Goal: Task Accomplishment & Management: Use online tool/utility

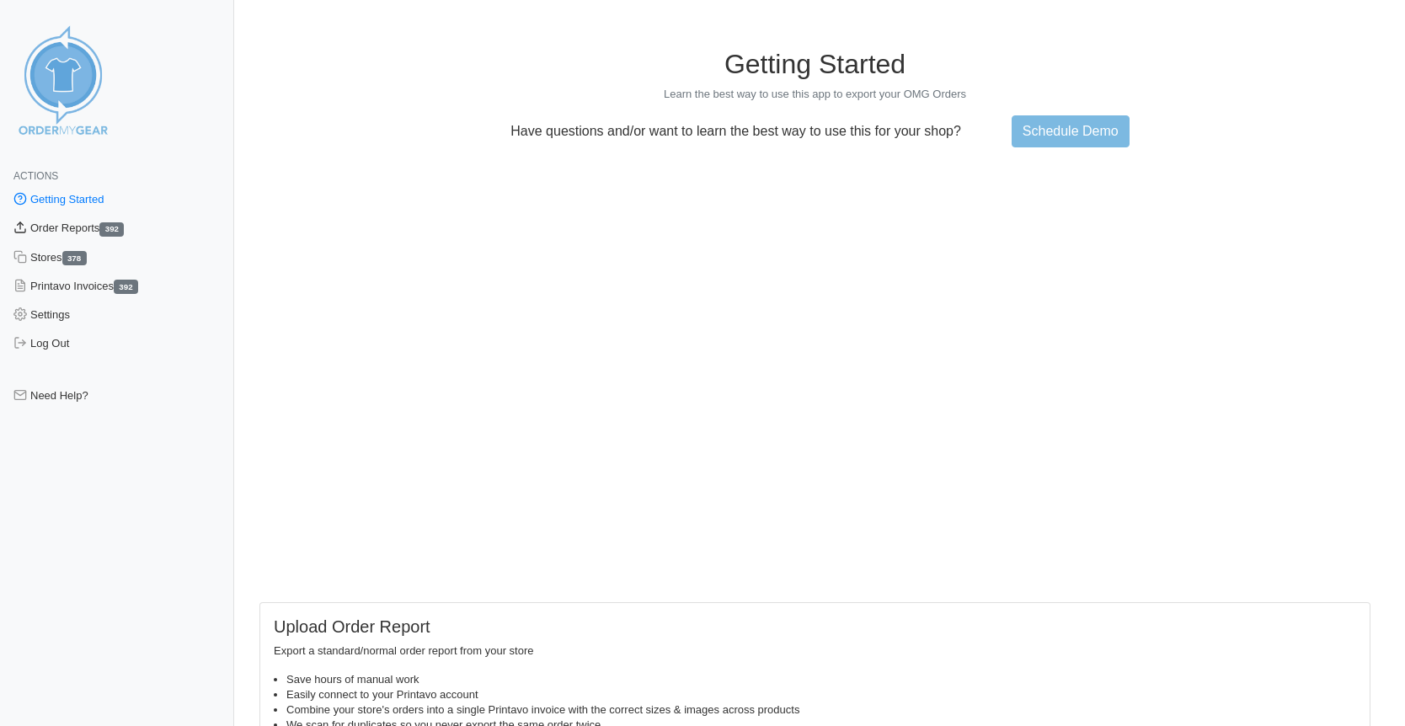
click at [73, 220] on link "Order Reports 392" at bounding box center [117, 228] width 234 height 29
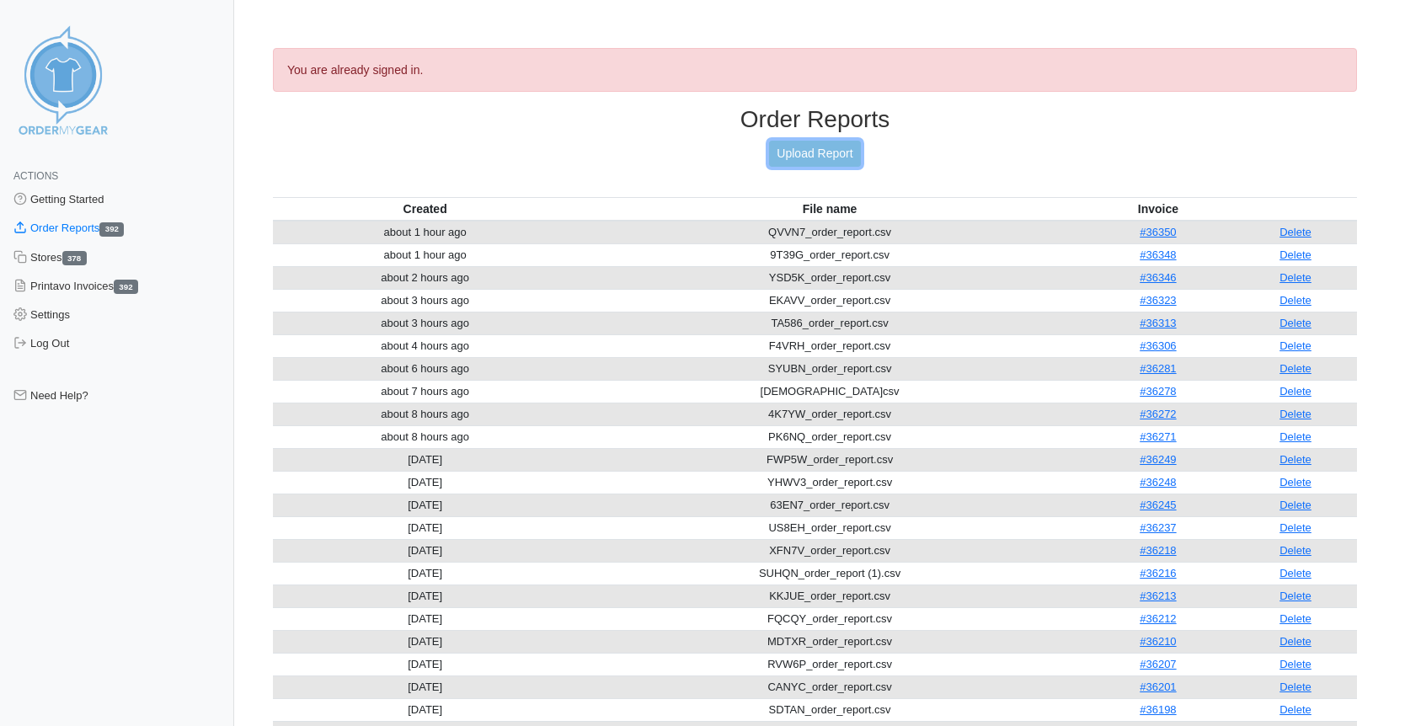
click at [824, 154] on link "Upload Report" at bounding box center [814, 154] width 91 height 26
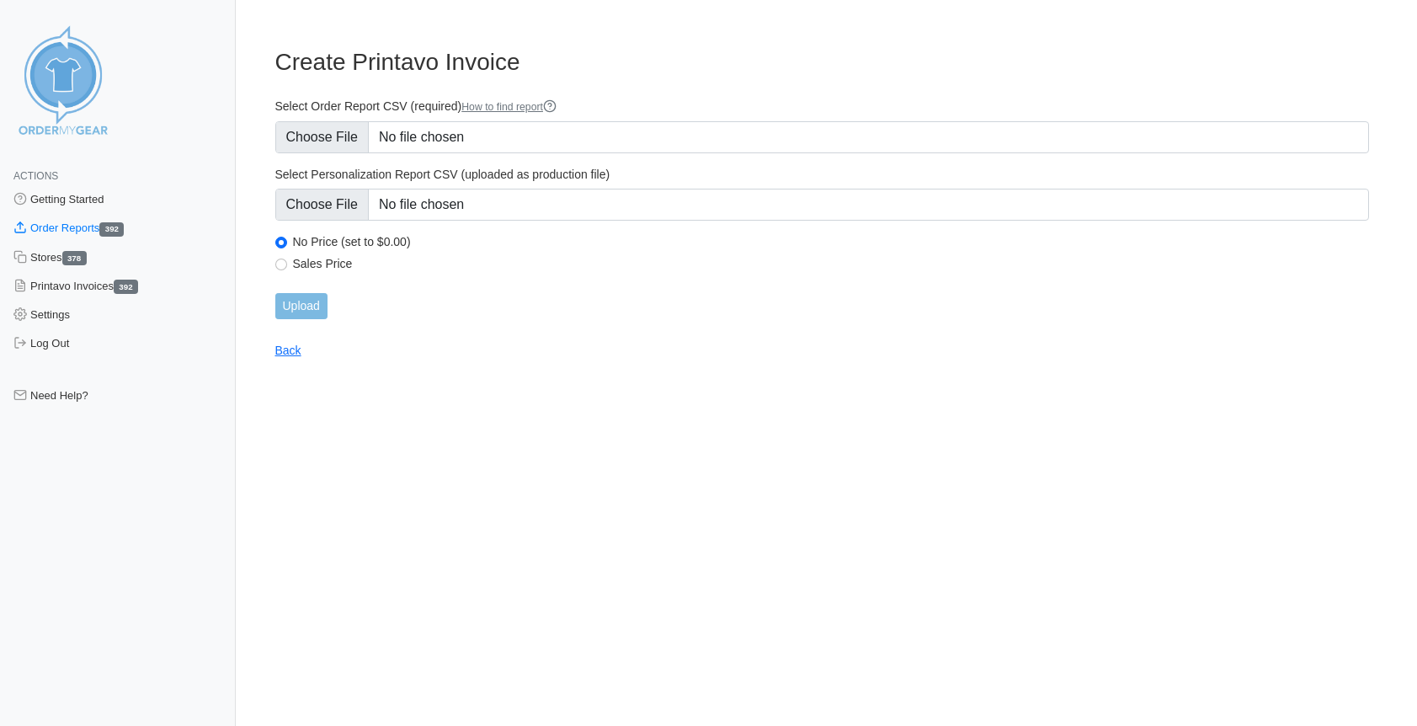
type input "C:\fakepath\NJXGQ_order_report.csv"
click at [300, 301] on input "Upload" at bounding box center [301, 306] width 52 height 26
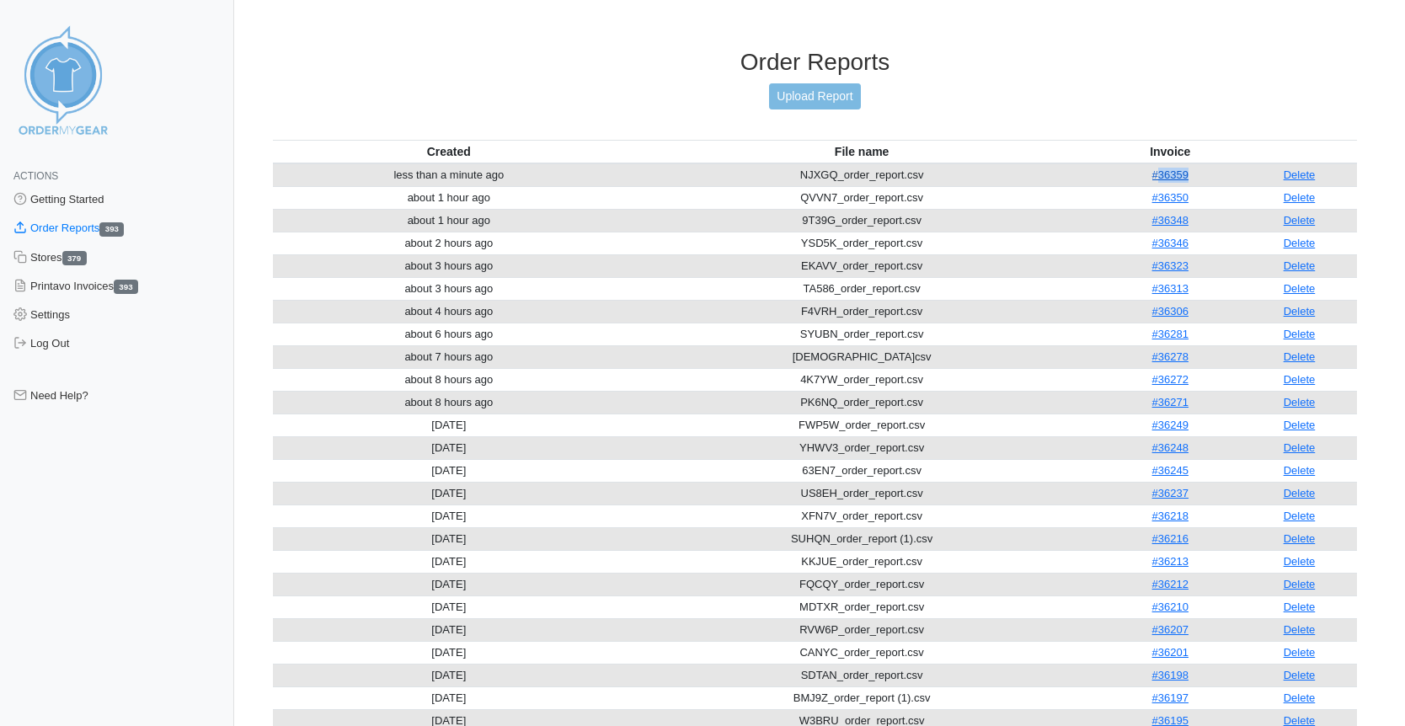
drag, startPoint x: 1192, startPoint y: 177, endPoint x: 1158, endPoint y: 175, distance: 34.6
click at [1158, 175] on td "#36359" at bounding box center [1170, 175] width 142 height 24
copy link "36359"
